Goal: Register for event/course

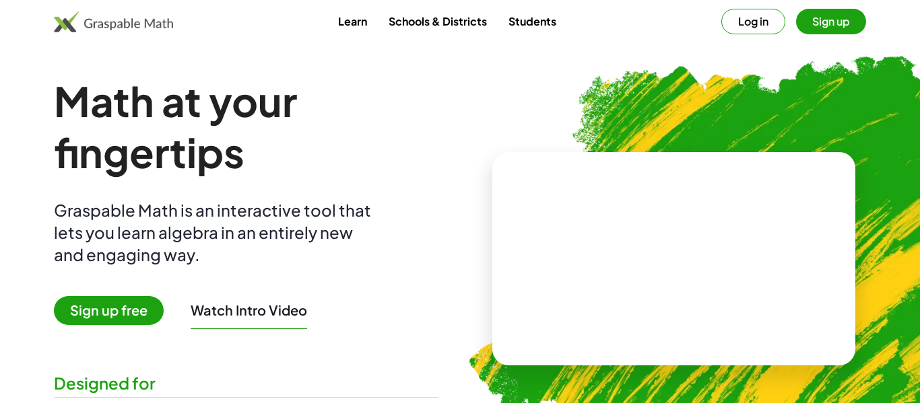
click at [821, 22] on button "Sign up" at bounding box center [831, 22] width 70 height 26
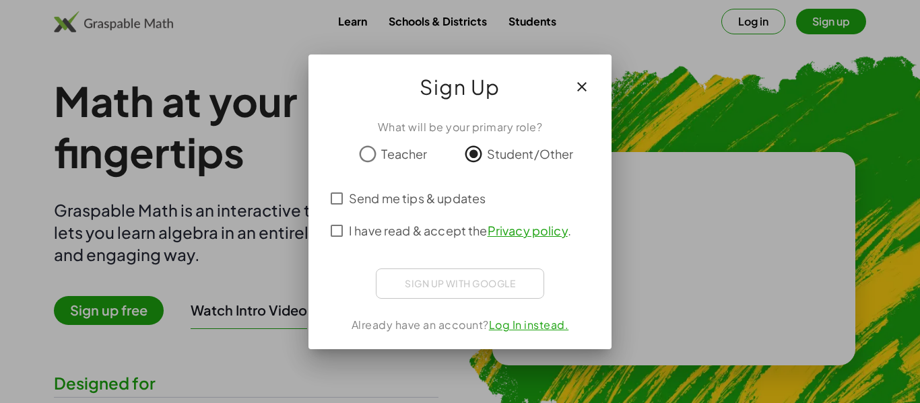
click at [440, 280] on div "Sign up with Google Sign in with Google Sign in with Google. Opens in new tab" at bounding box center [460, 284] width 168 height 30
click at [591, 95] on button "button" at bounding box center [581, 87] width 32 height 32
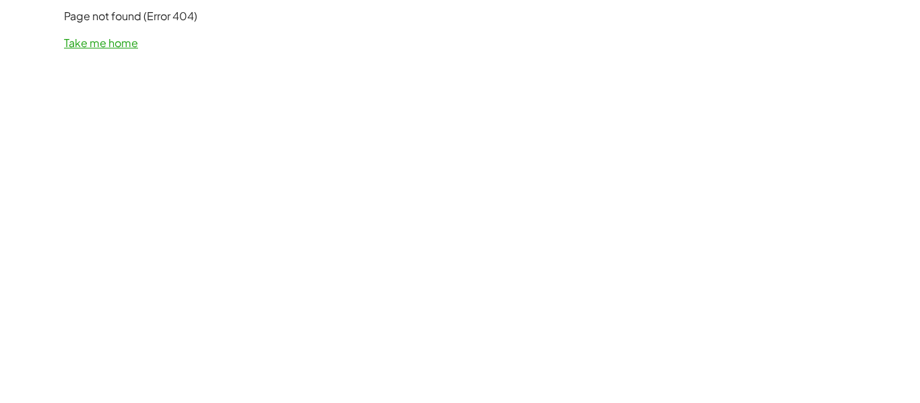
click at [105, 45] on link "Take me home" at bounding box center [101, 43] width 74 height 14
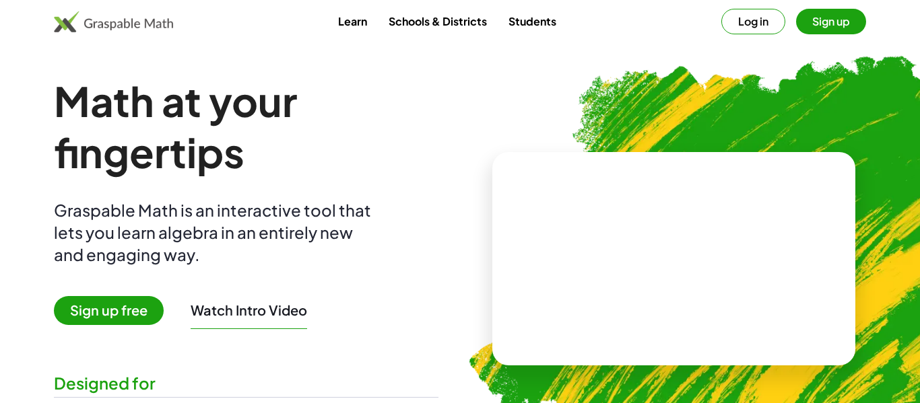
click at [821, 32] on button "Sign up" at bounding box center [831, 22] width 70 height 26
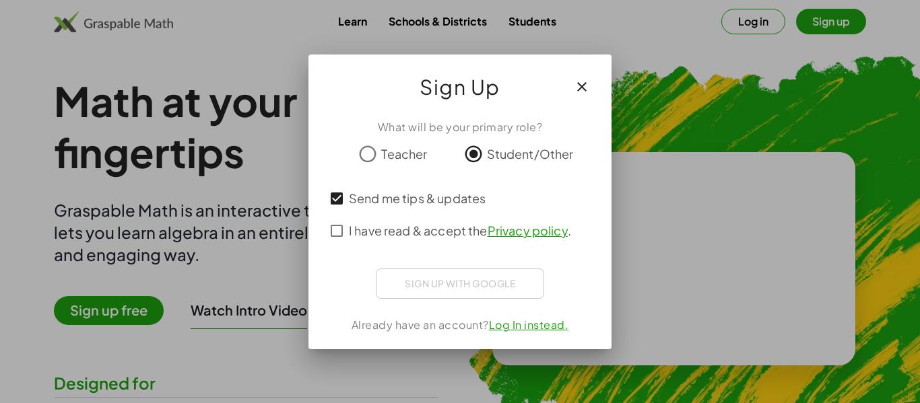
click at [578, 95] on button "button" at bounding box center [581, 87] width 32 height 32
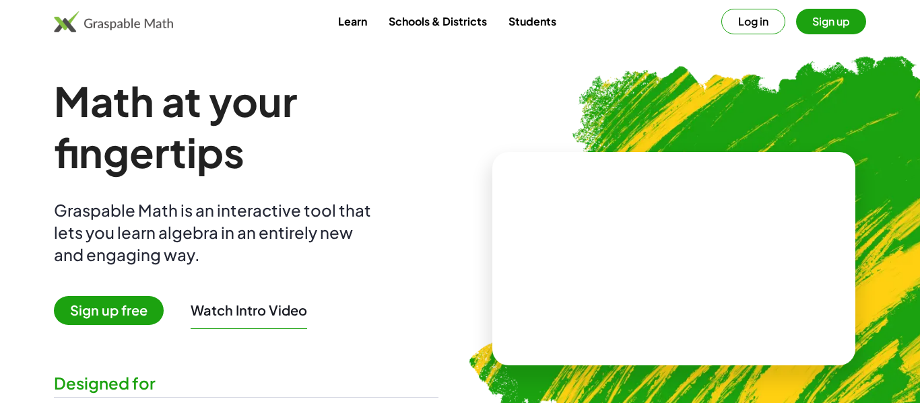
click at [530, 18] on link "Students" at bounding box center [531, 21] width 69 height 25
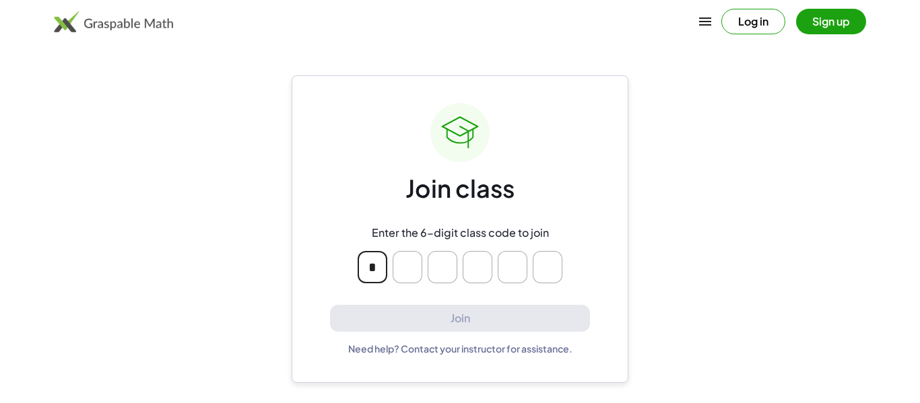
type input "*"
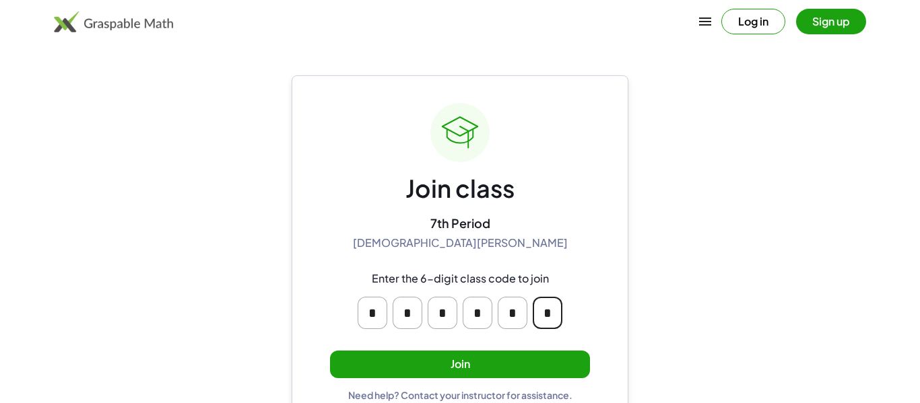
type input "*"
